Goal: Navigation & Orientation: Find specific page/section

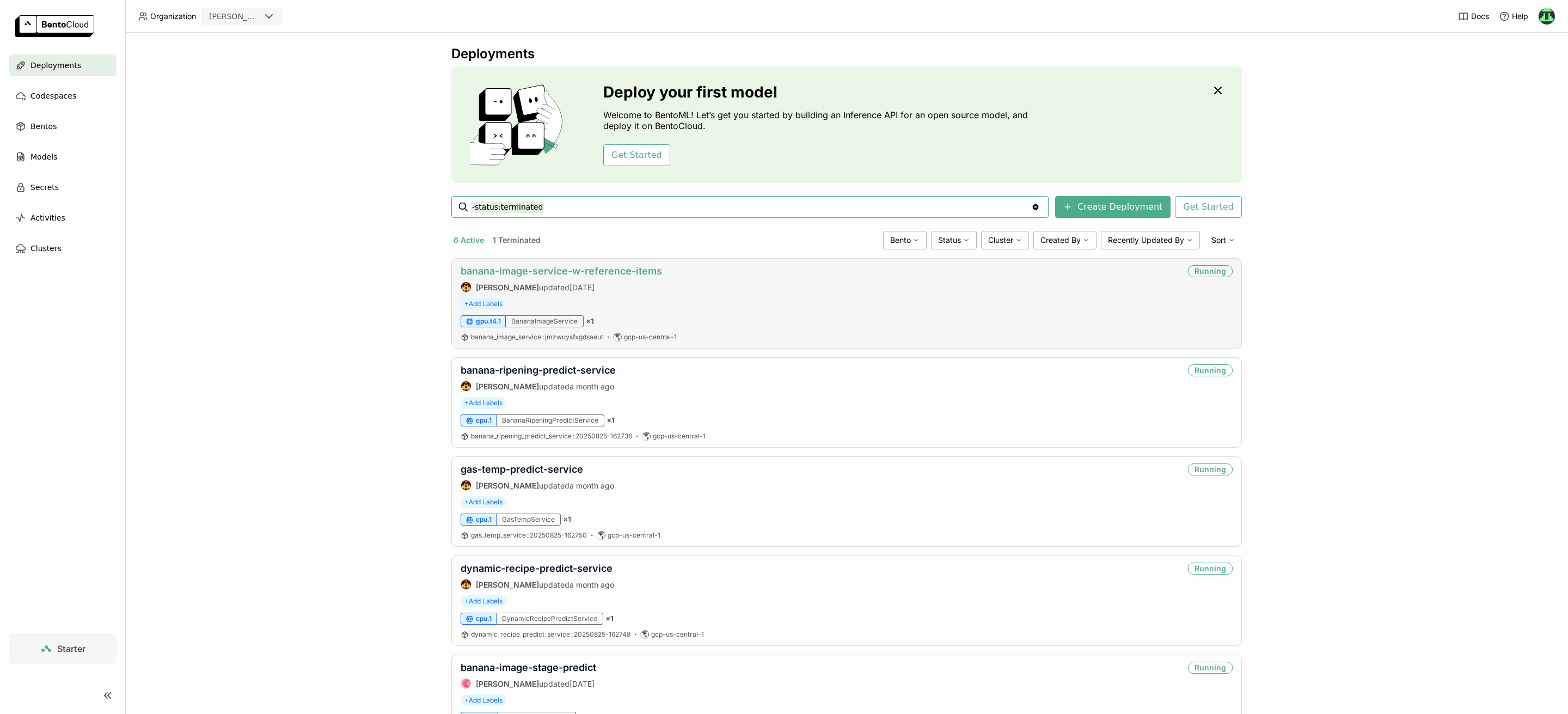
click at [629, 267] on link "banana-image-service-w-reference-items" at bounding box center [561, 271] width 201 height 12
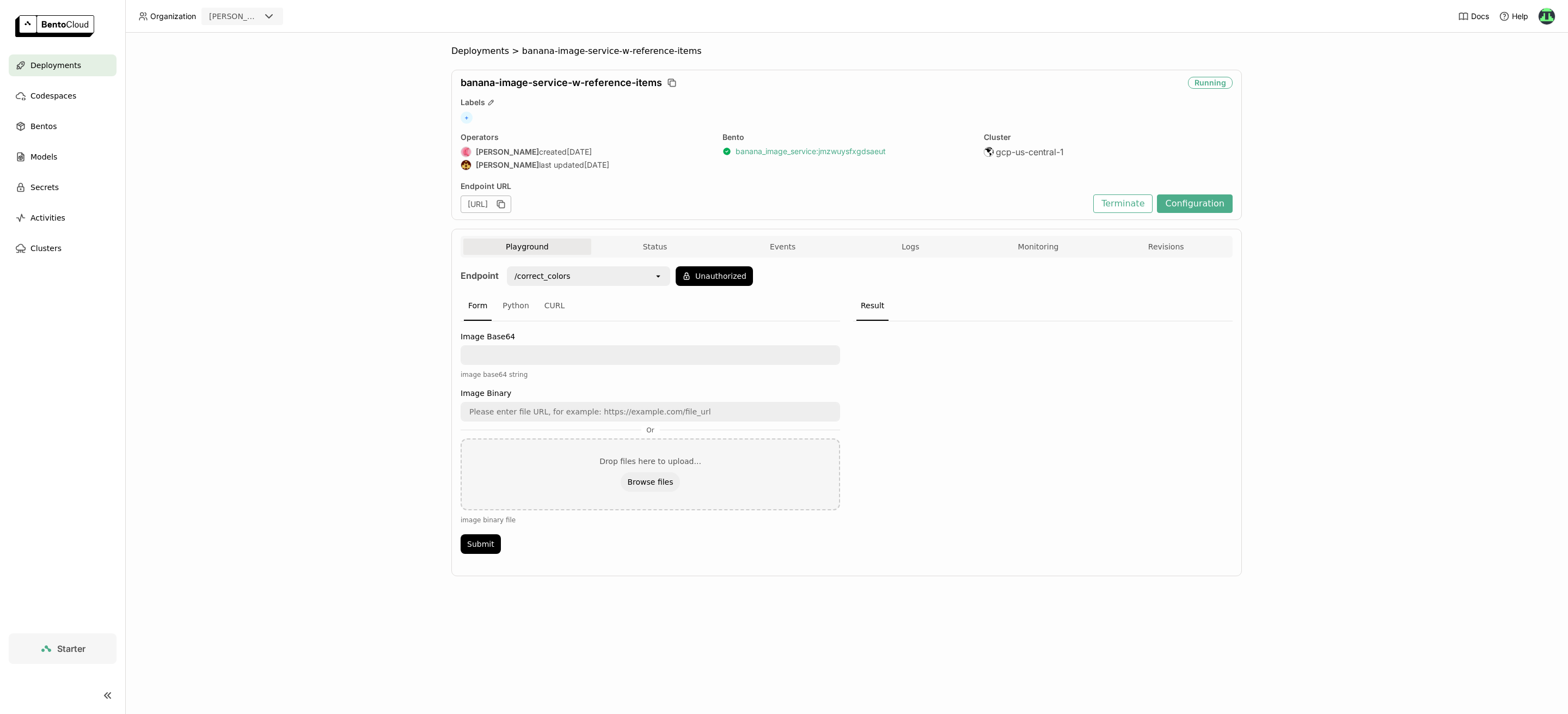
click at [878, 147] on link "banana_image_service : jmzwuysfxgdsaeut" at bounding box center [810, 152] width 150 height 10
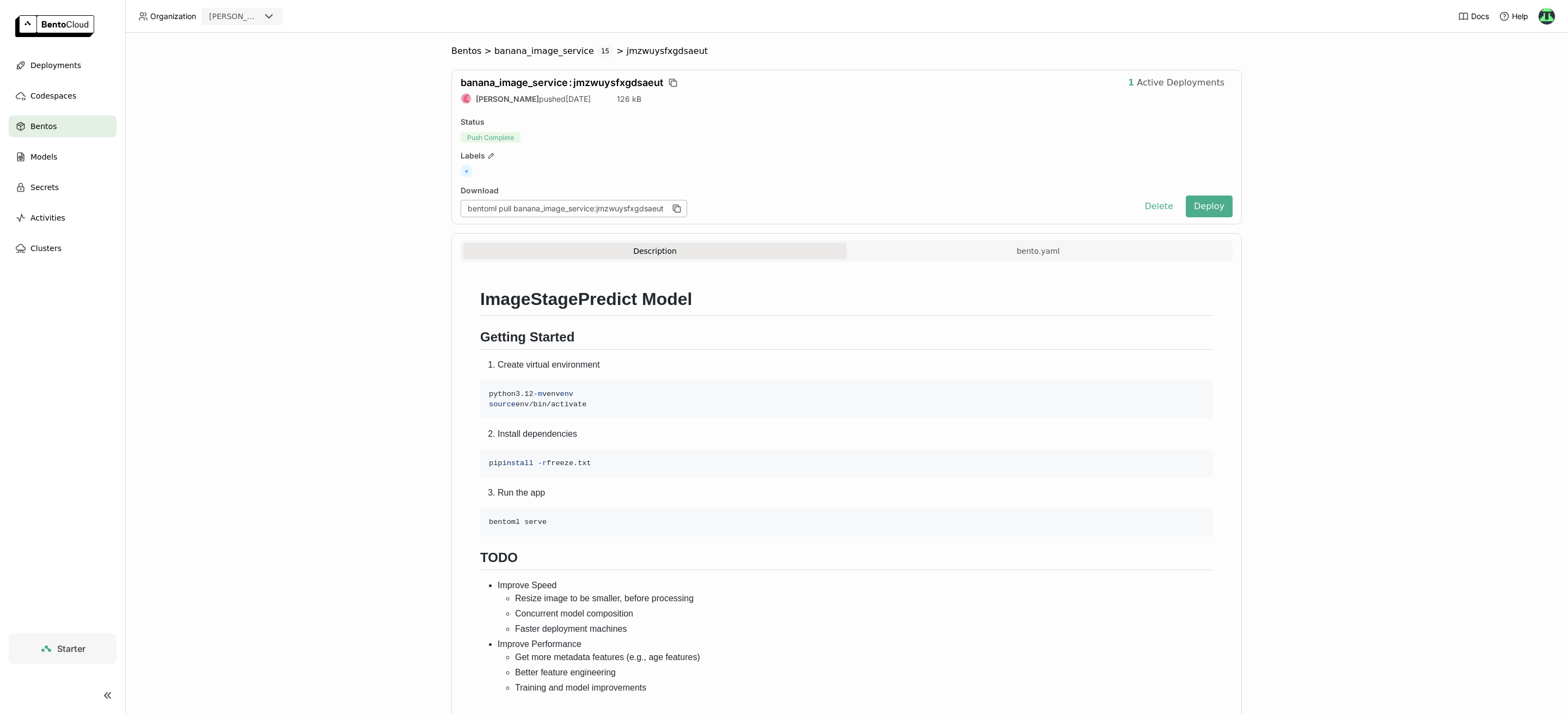
click at [273, 325] on div "Bentos > banana_image_service 15 > jmzwuysfxgdsaeut banana_image_service : jmzw…" at bounding box center [846, 394] width 1416 height 698
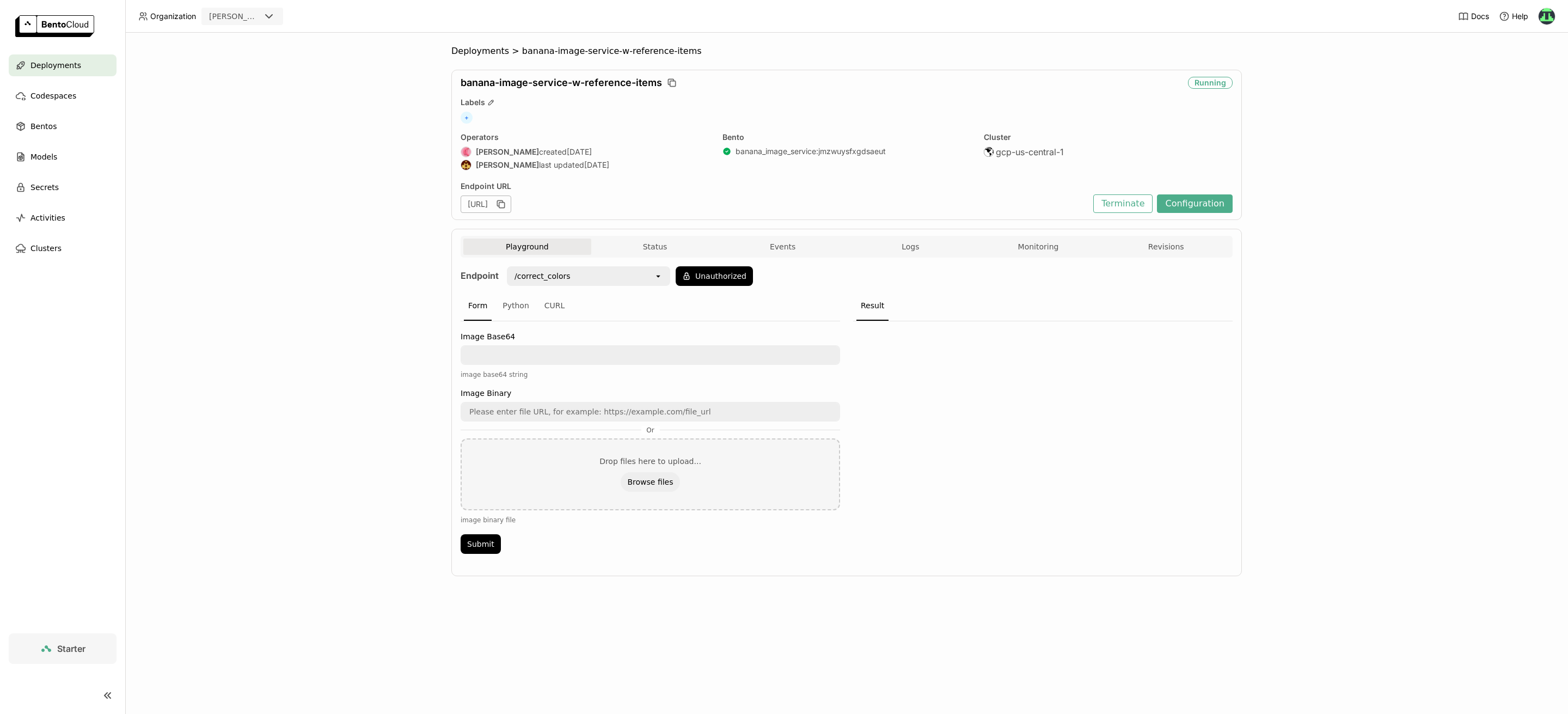
click at [583, 80] on span "banana-image-service-w-reference-items" at bounding box center [561, 83] width 201 height 12
click at [575, 52] on span "banana-image-service-w-reference-items" at bounding box center [612, 51] width 180 height 11
click at [452, 50] on span "Deployments" at bounding box center [480, 51] width 58 height 11
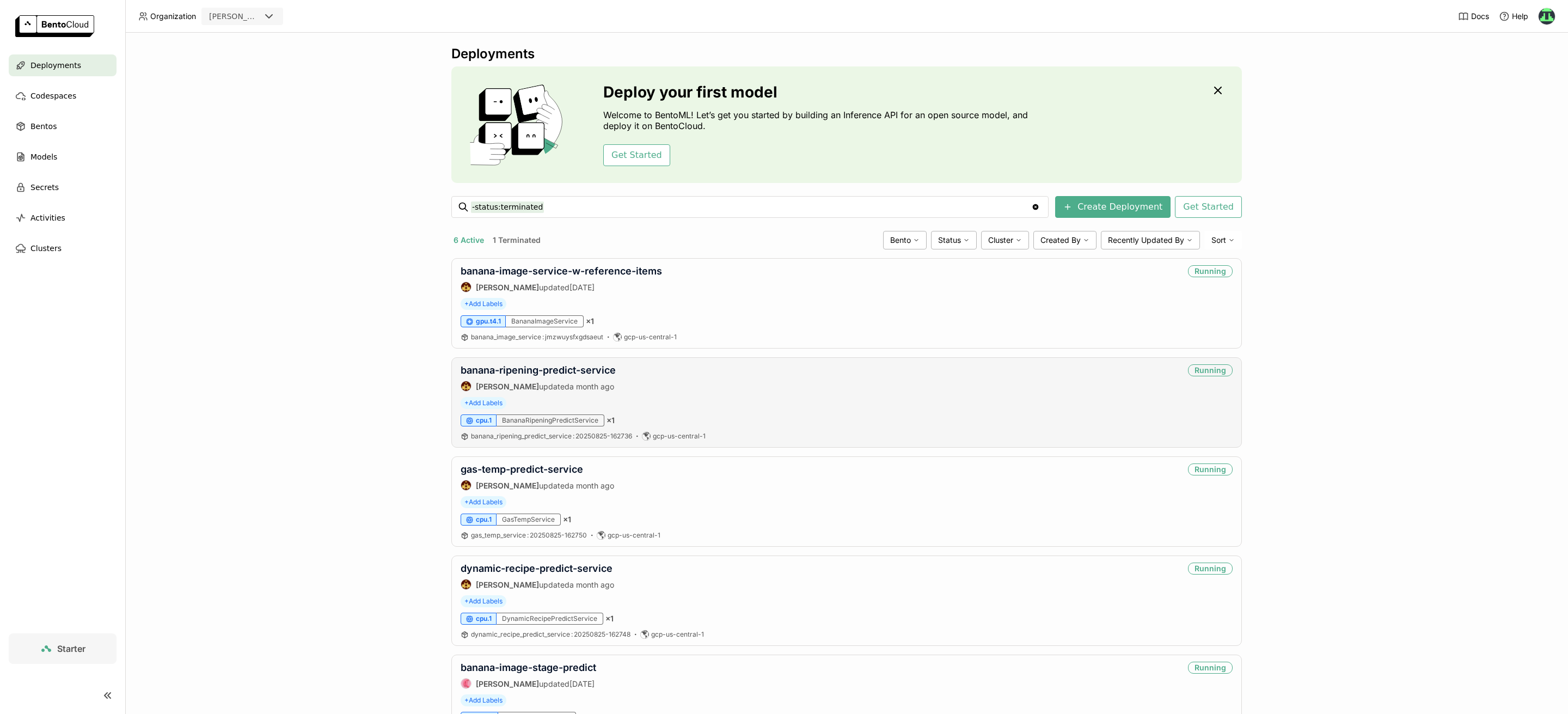
click at [537, 362] on div "banana-ripening-predict-service [PERSON_NAME] updated a month ago Running + Add…" at bounding box center [846, 402] width 791 height 90
click at [555, 364] on link "banana-ripening-predict-service" at bounding box center [538, 369] width 155 height 12
click at [539, 369] on link "banana-ripening-predict-service" at bounding box center [538, 369] width 155 height 12
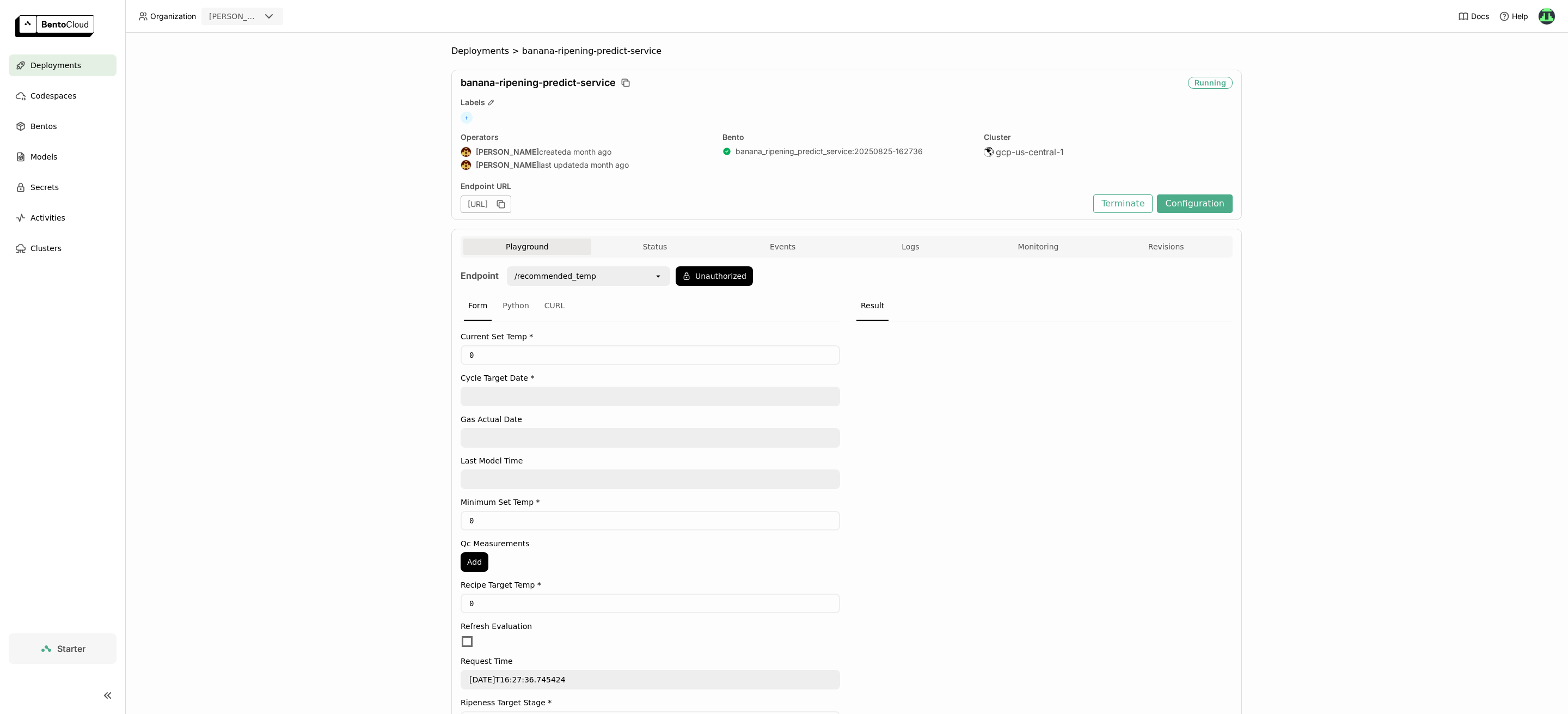
click at [1045, 13] on img at bounding box center [1547, 16] width 16 height 16
click at [1045, 86] on span "Settings" at bounding box center [1524, 88] width 28 height 10
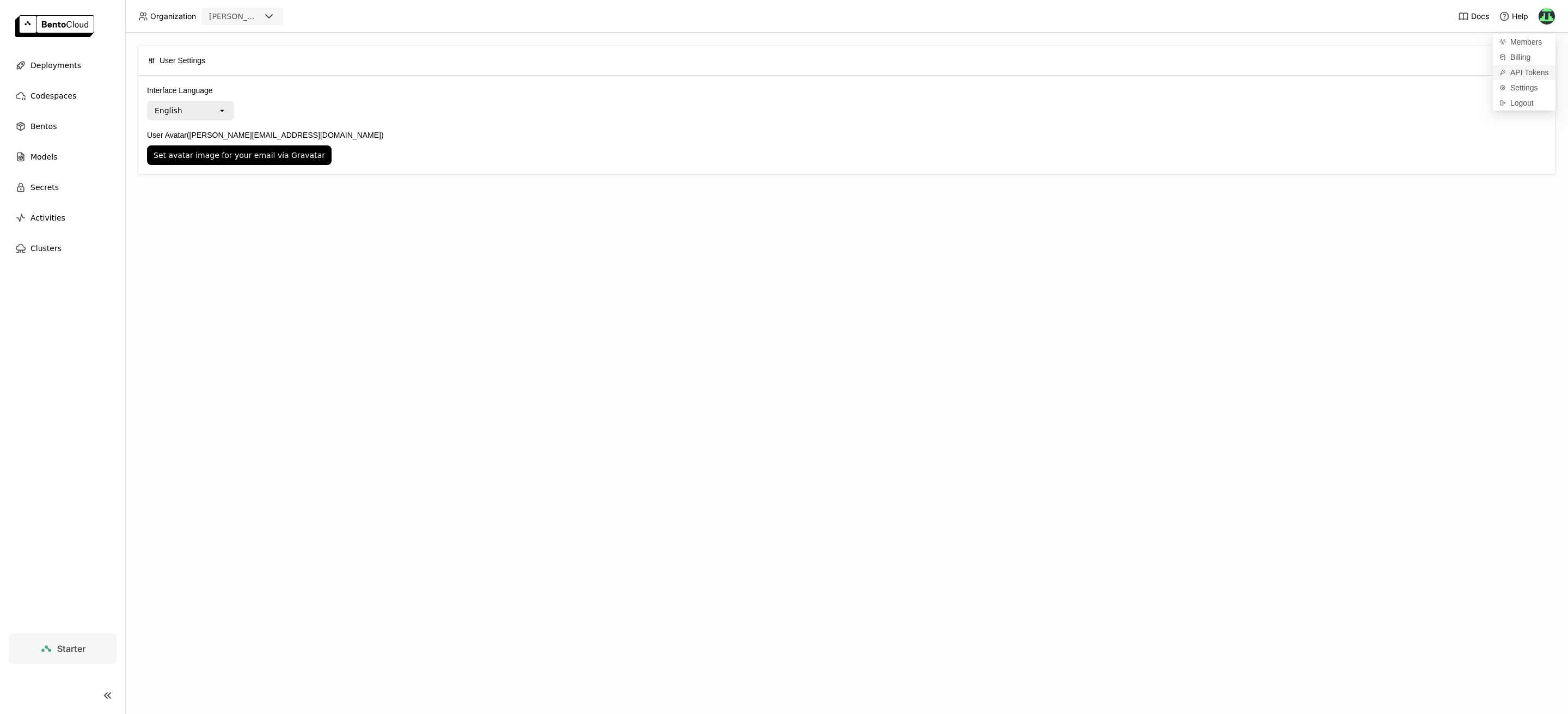
click at [1045, 69] on span "API Tokens" at bounding box center [1530, 72] width 39 height 10
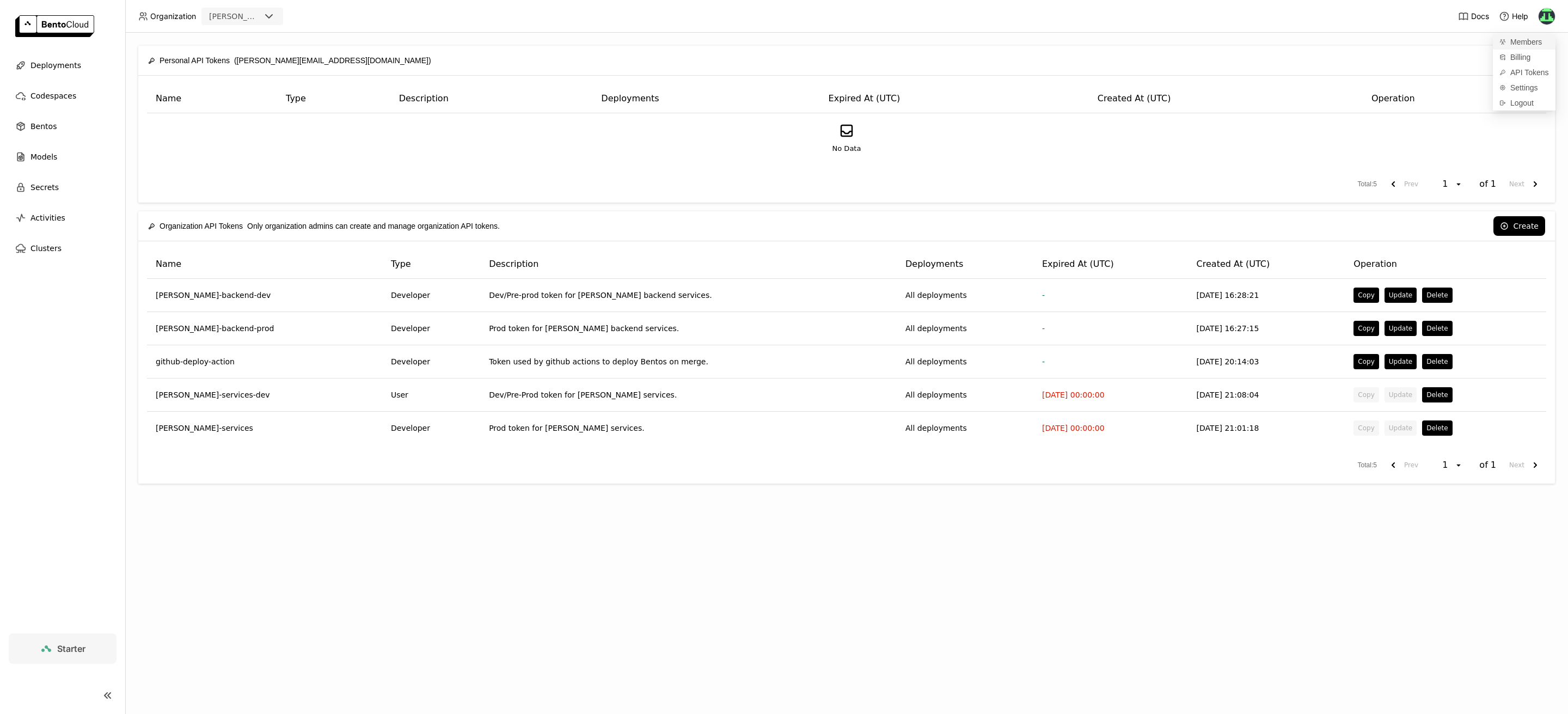
click at [1045, 41] on span "Members" at bounding box center [1526, 42] width 32 height 10
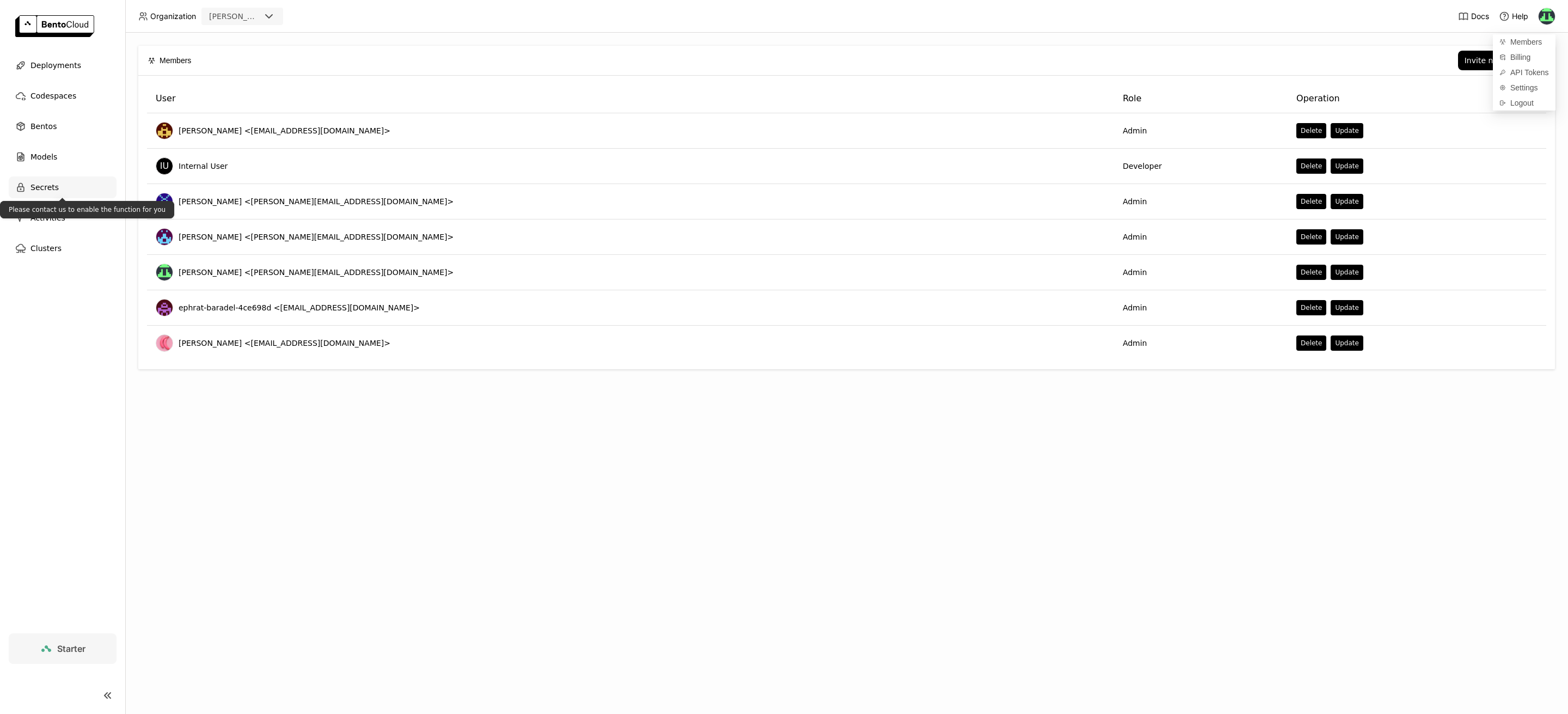
click at [84, 181] on div "Secrets" at bounding box center [62, 187] width 108 height 22
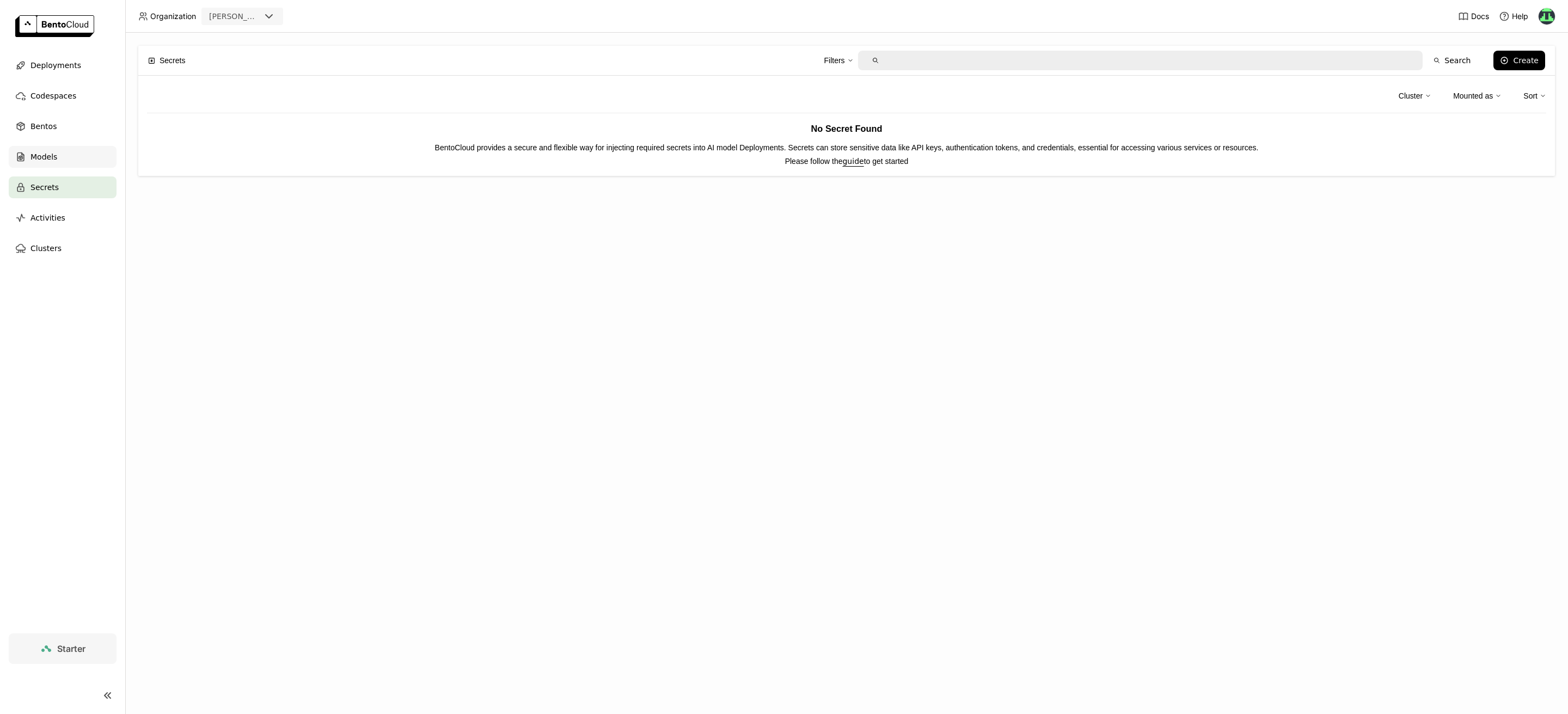
click at [40, 157] on span "Models" at bounding box center [44, 156] width 27 height 13
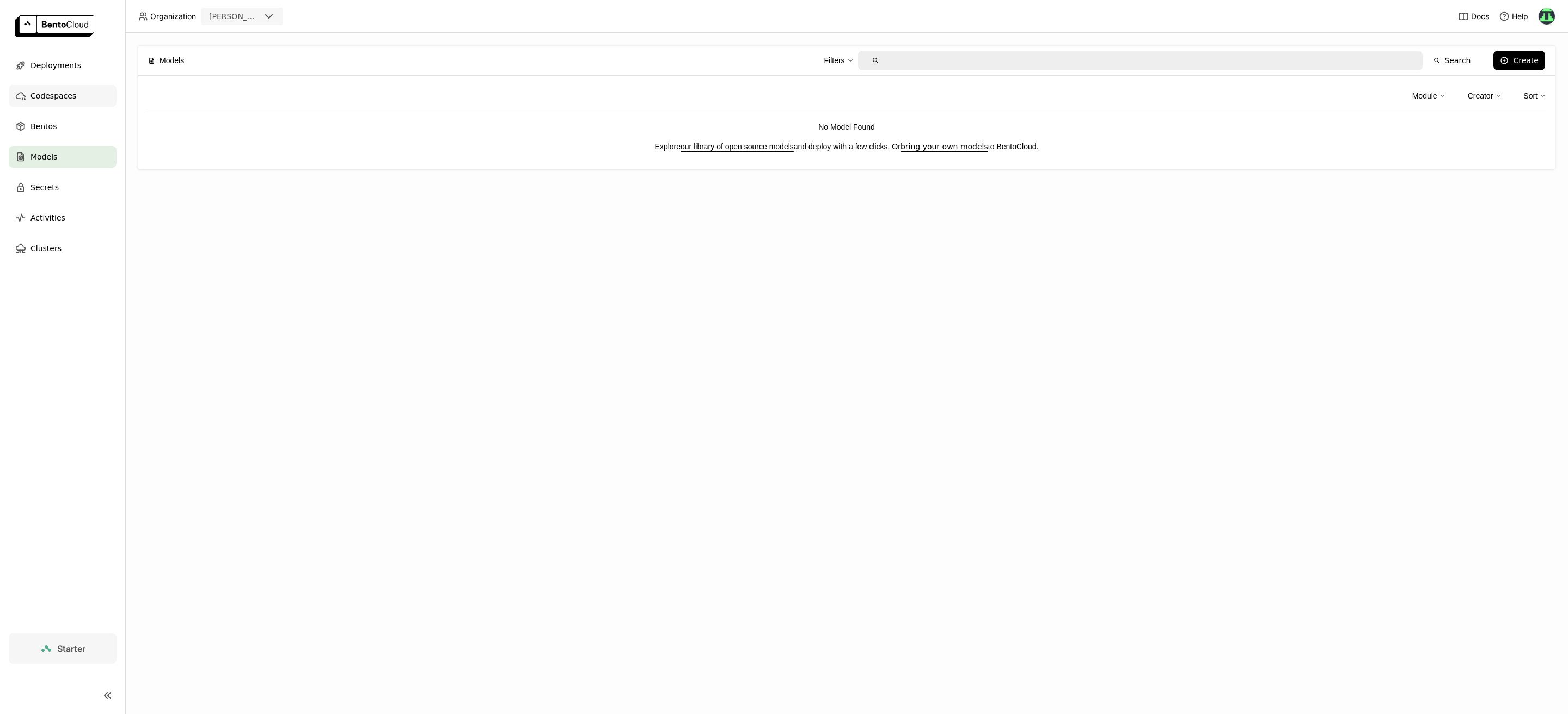
click at [75, 90] on div "Codespaces" at bounding box center [62, 96] width 108 height 22
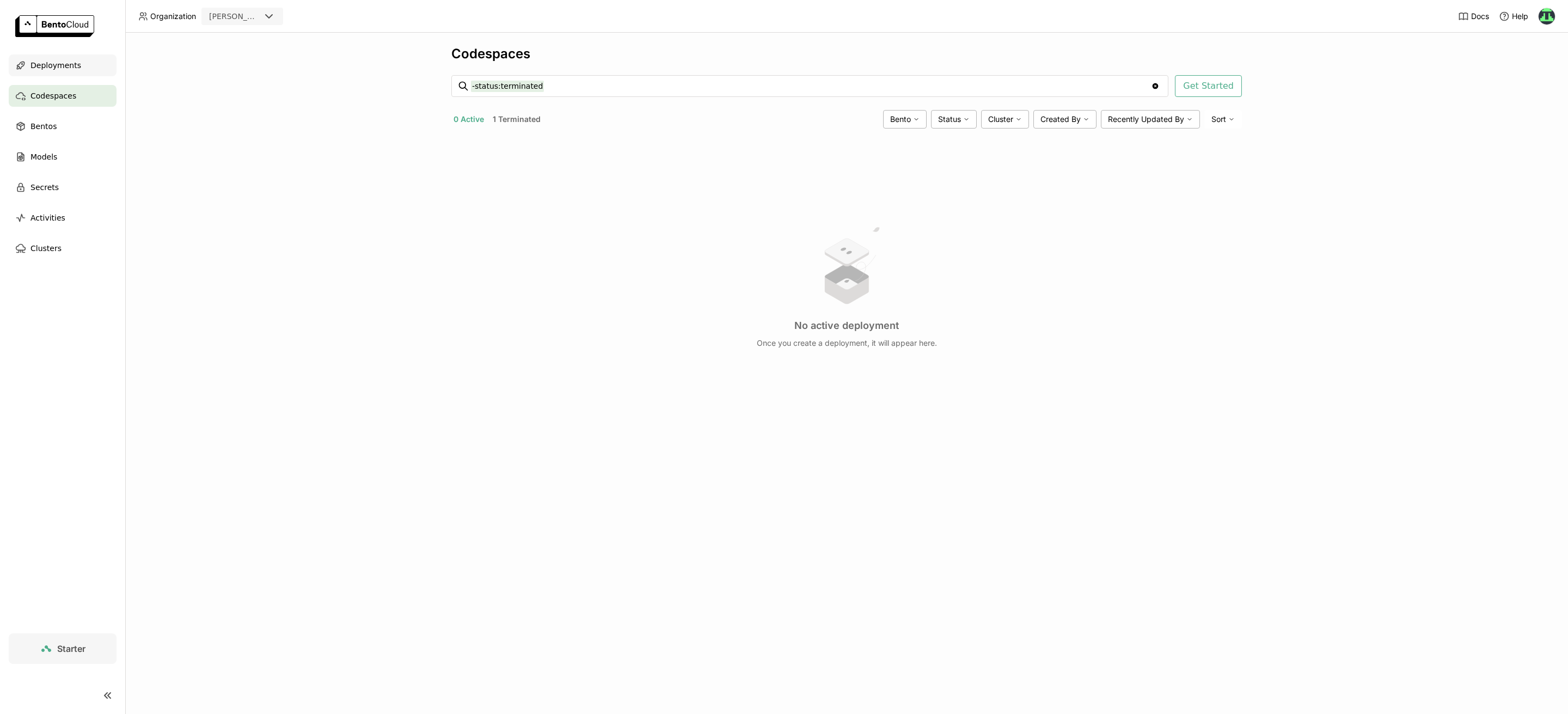
click at [72, 71] on span "Deployments" at bounding box center [55, 65] width 51 height 13
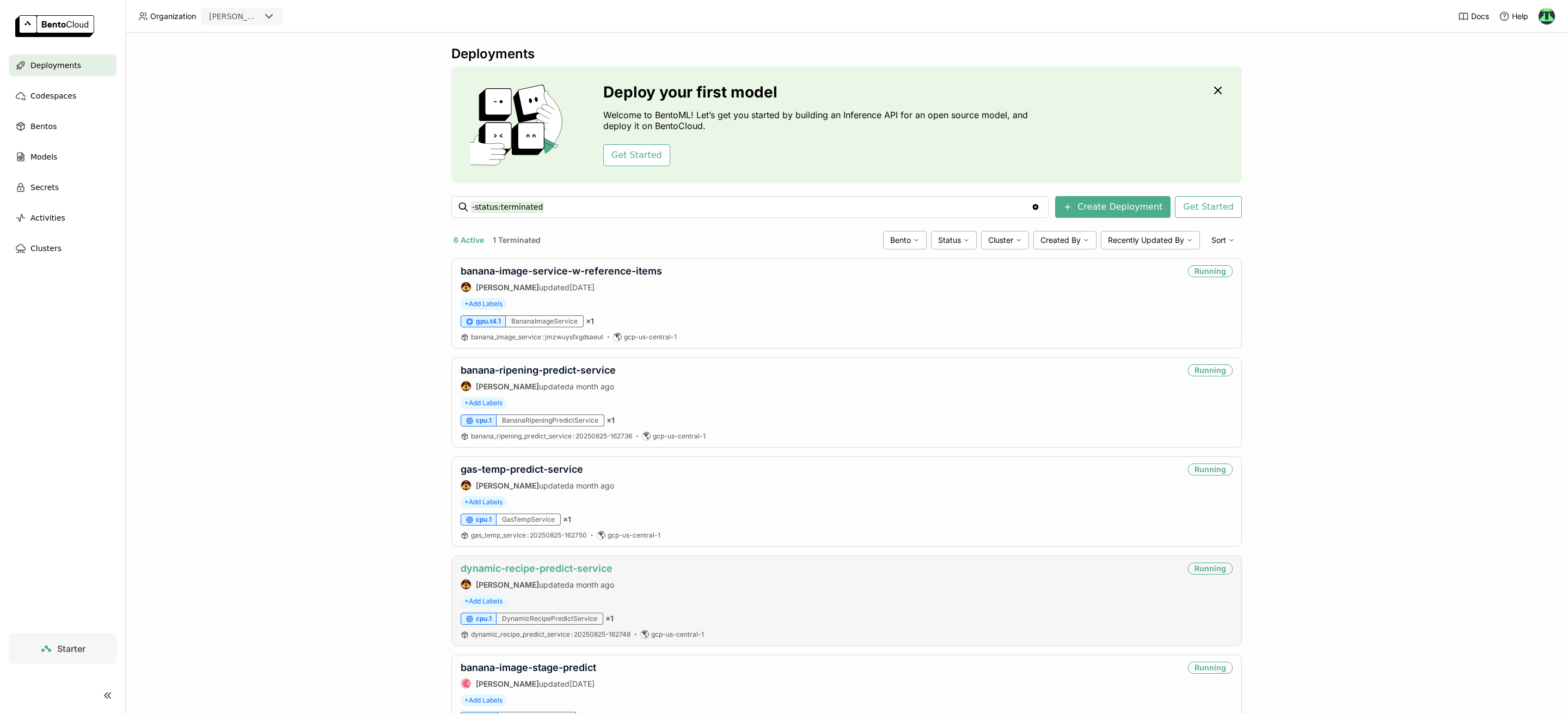
click at [522, 475] on link "dynamic-recipe-predict-service" at bounding box center [537, 568] width 152 height 12
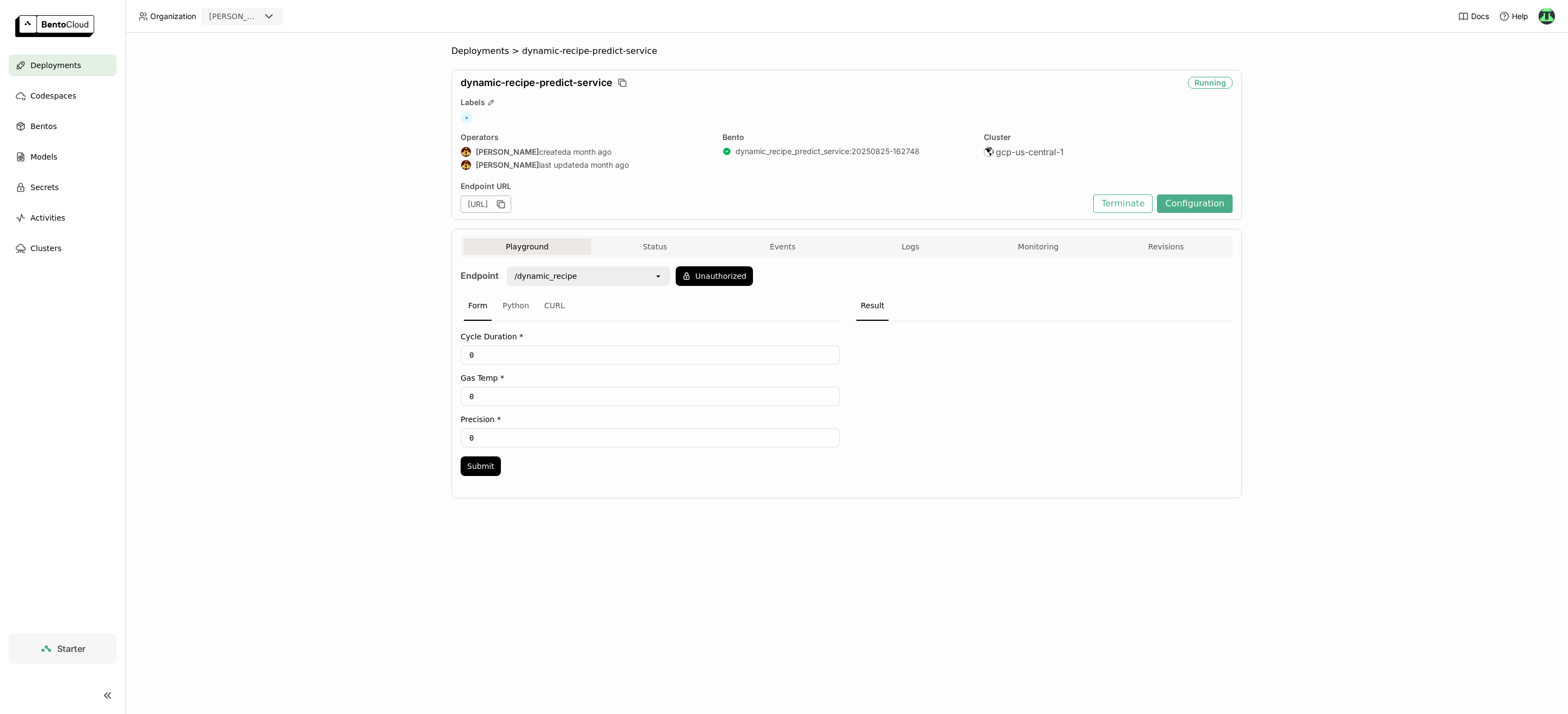
click at [82, 26] on img at bounding box center [55, 26] width 79 height 22
